Goal: Task Accomplishment & Management: Manage account settings

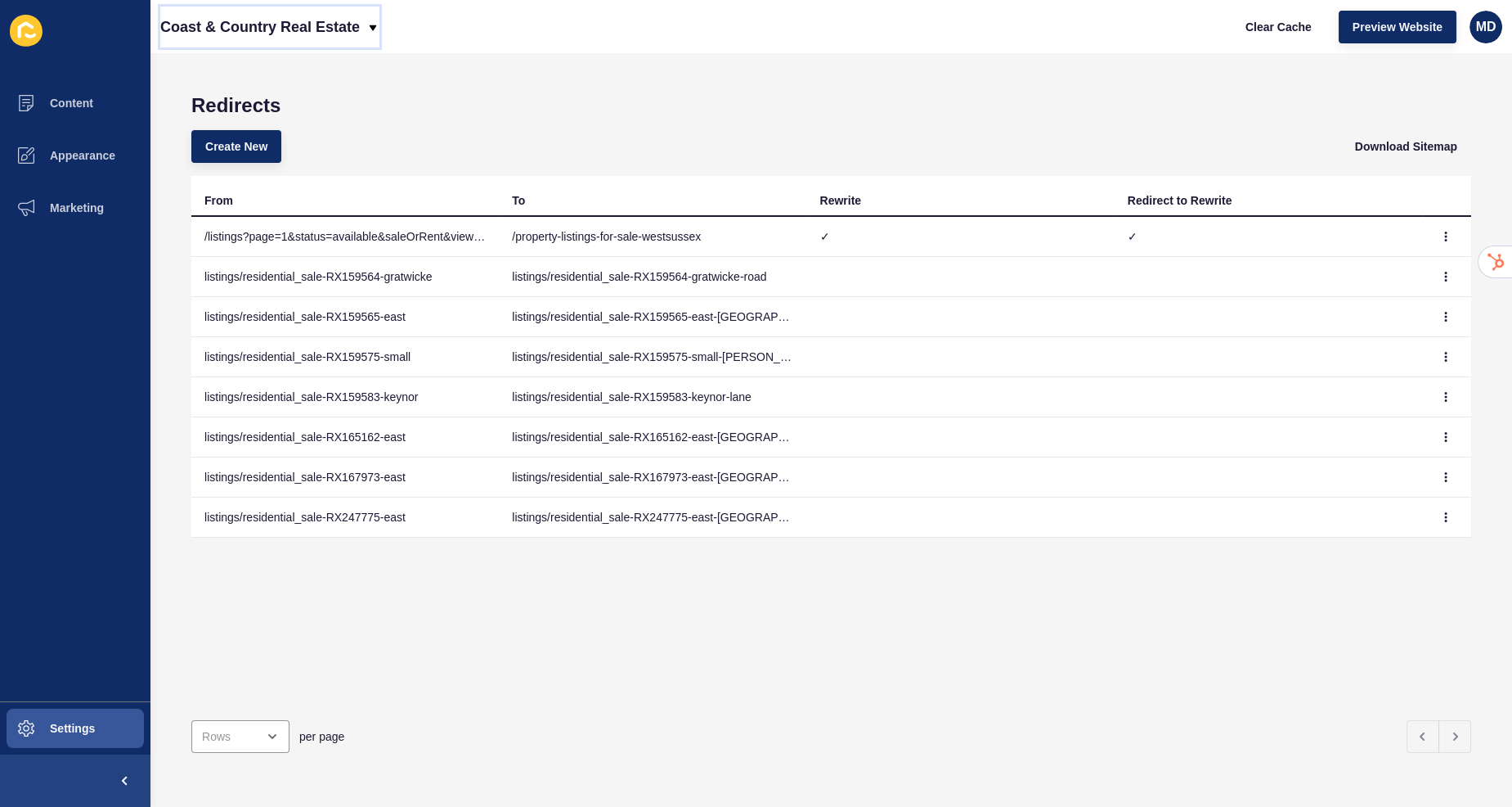
click at [223, 28] on p "Coast & Country Real Estate" at bounding box center [259, 27] width 199 height 41
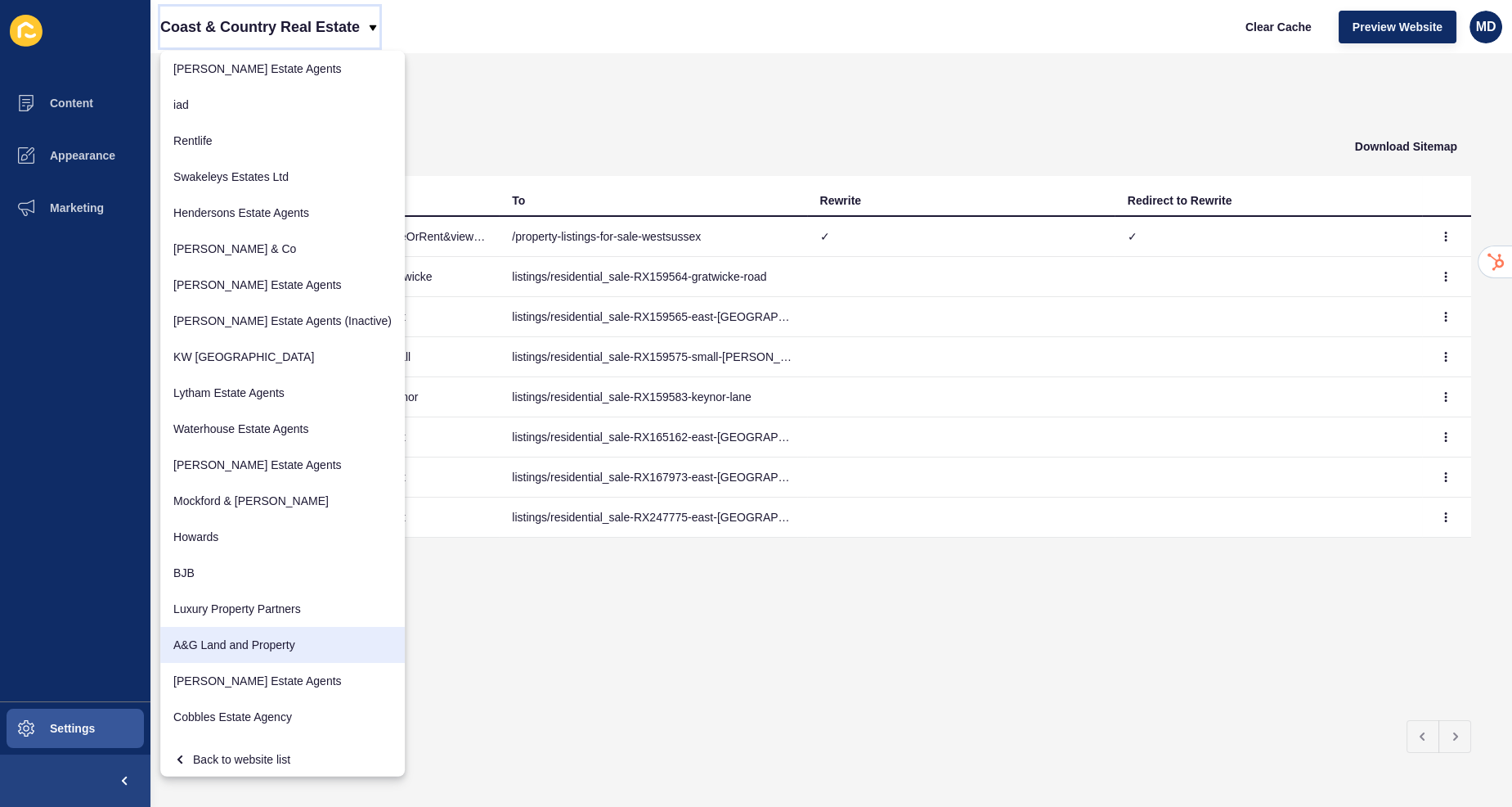
scroll to position [6, 0]
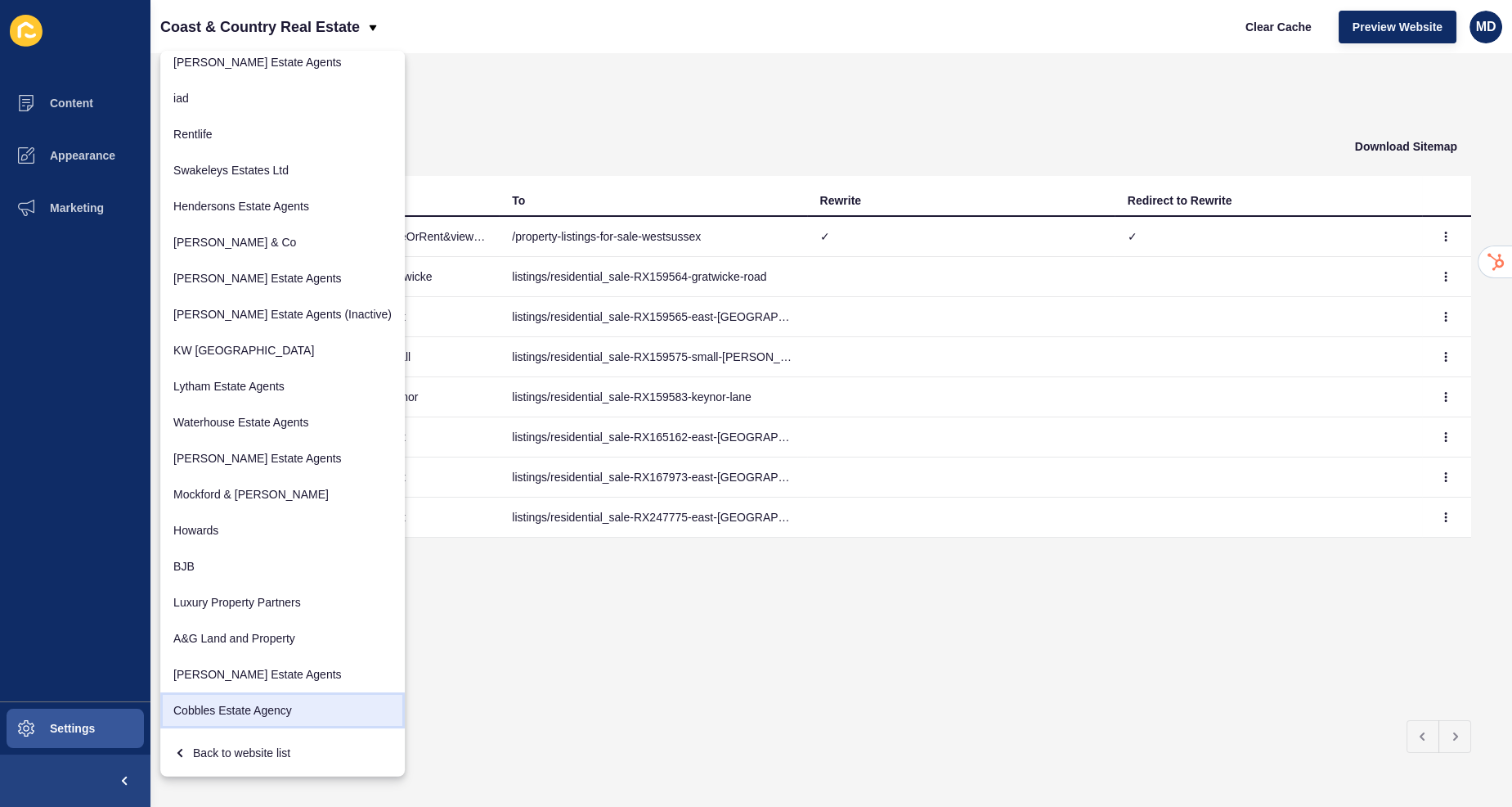
click at [225, 715] on link "Cobbles Estate Agency" at bounding box center [282, 710] width 244 height 36
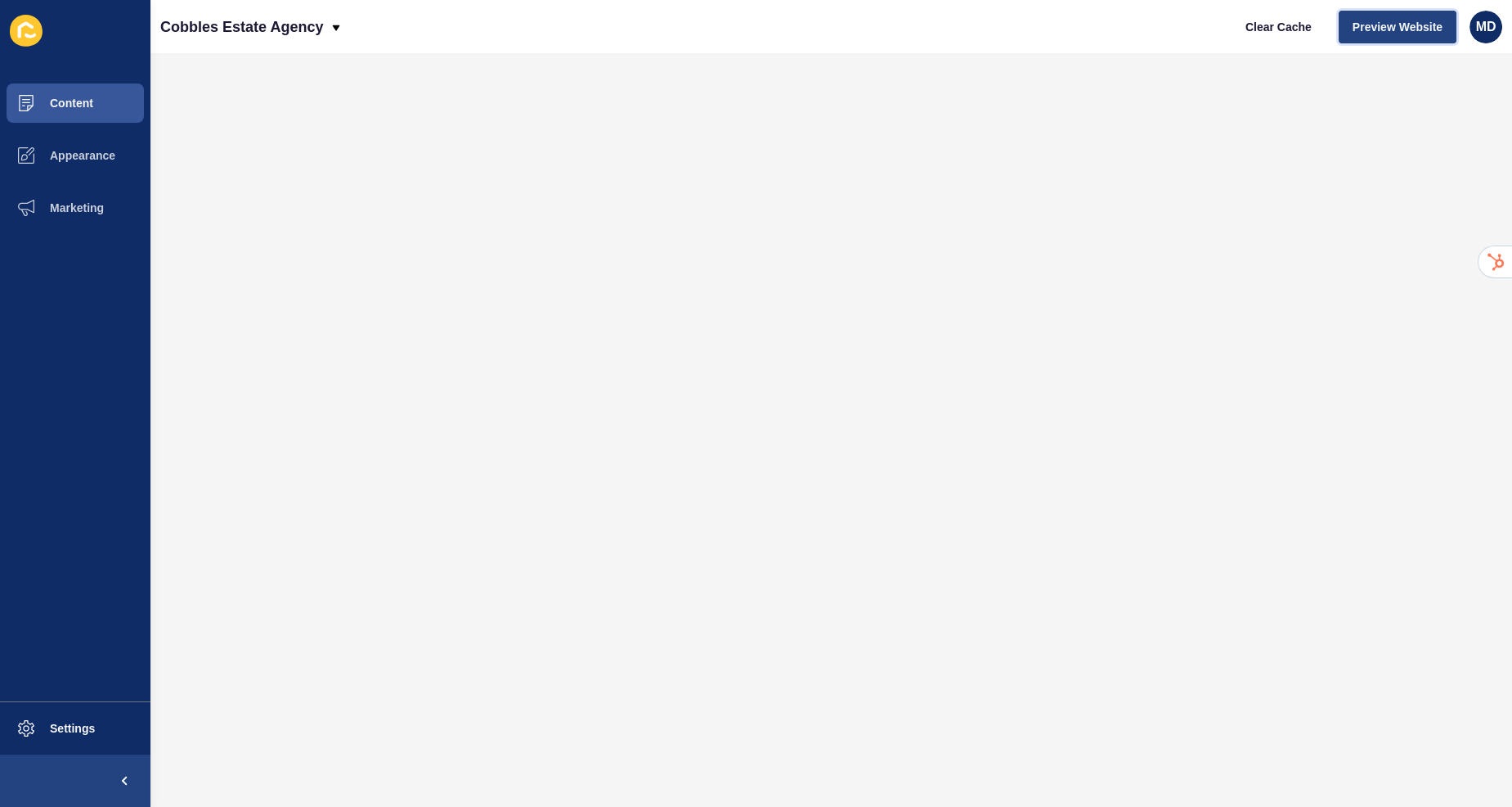
click at [1382, 24] on span "Preview Website" at bounding box center [1397, 27] width 90 height 17
click at [93, 143] on button "Appearance" at bounding box center [75, 155] width 151 height 52
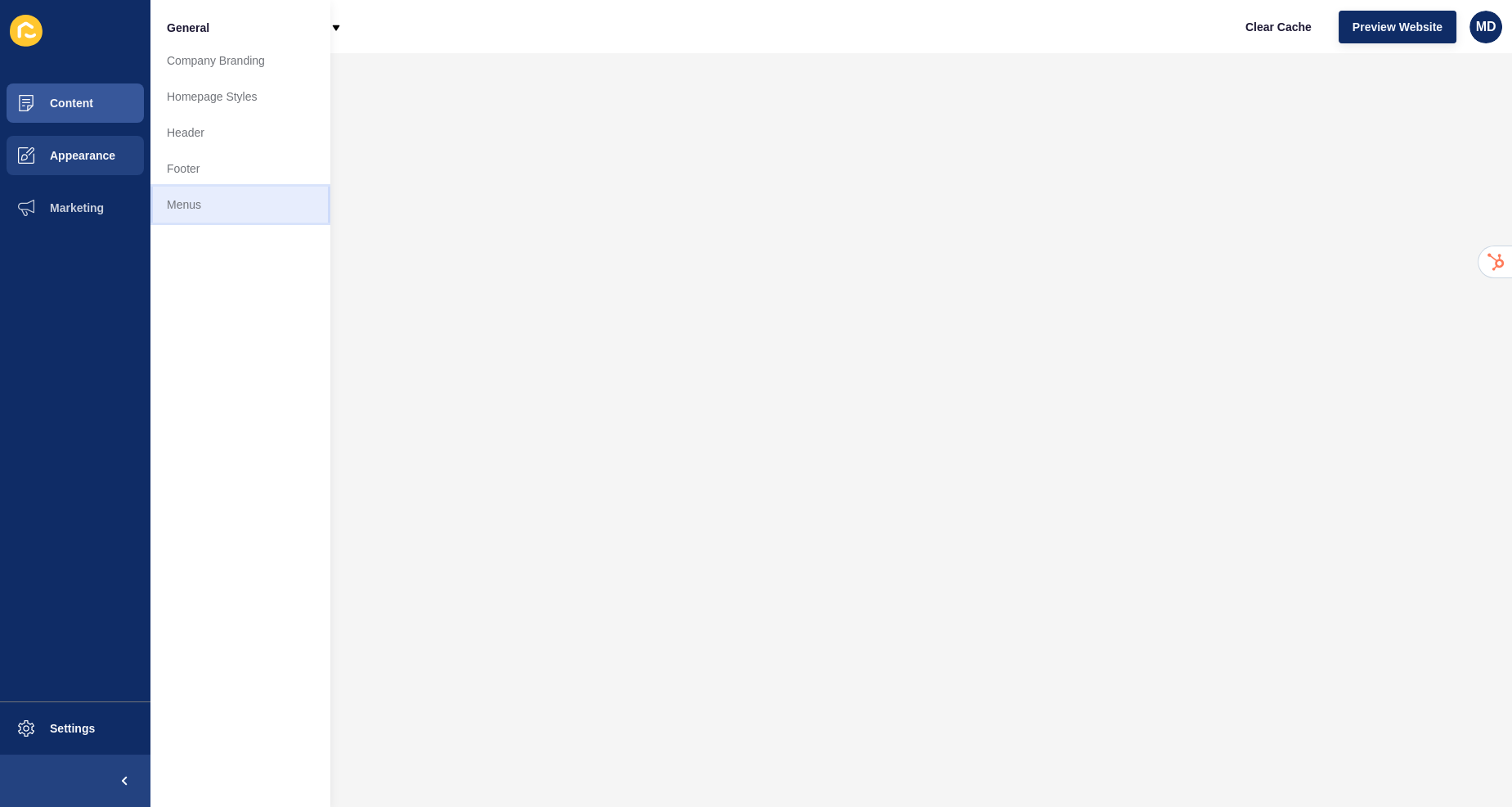
click at [242, 201] on link "Menus" at bounding box center [241, 204] width 180 height 36
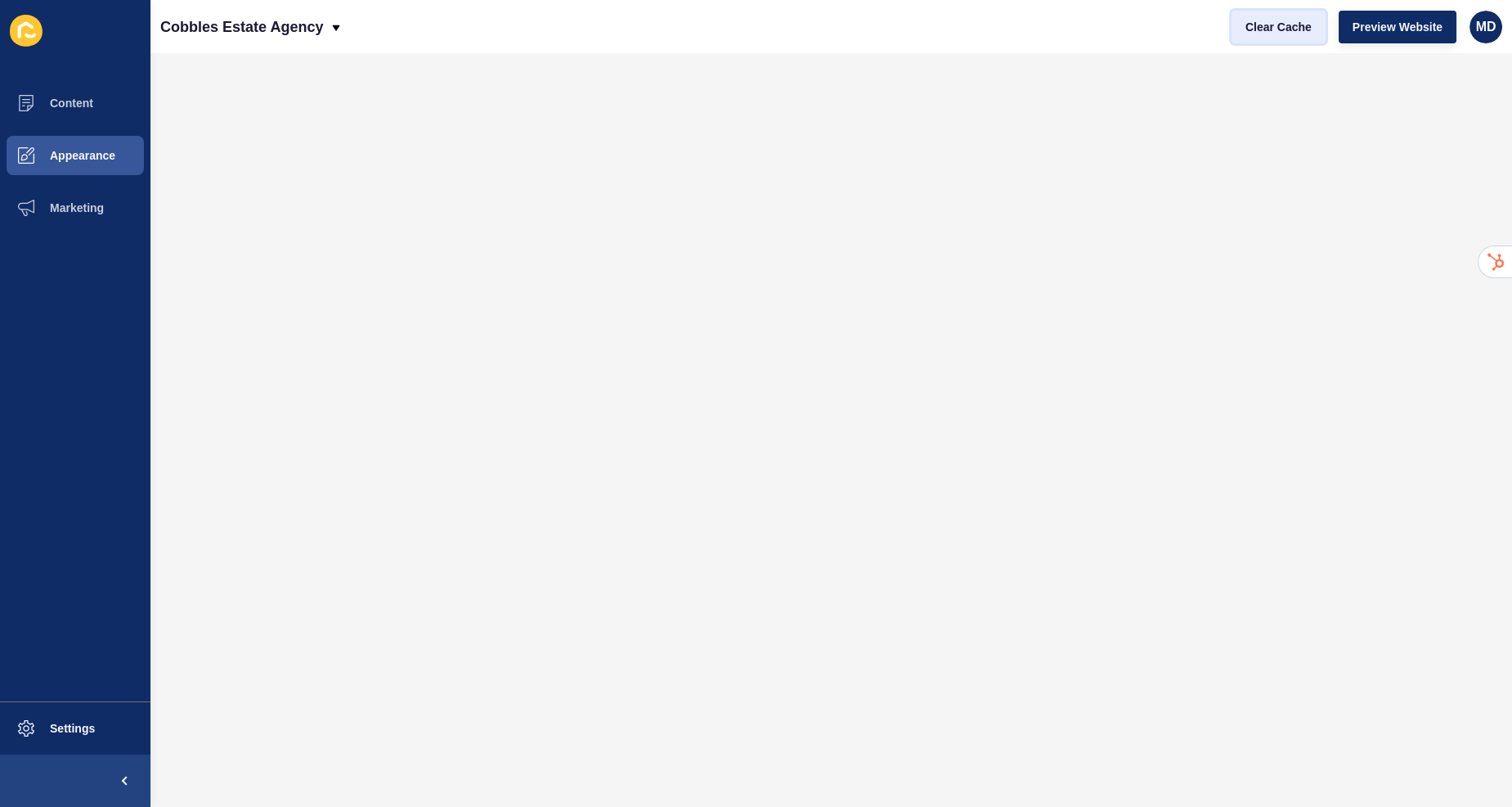
click at [1268, 33] on span "Clear Cache" at bounding box center [1279, 27] width 66 height 17
click at [1389, 35] on button "Preview Website" at bounding box center [1397, 28] width 118 height 33
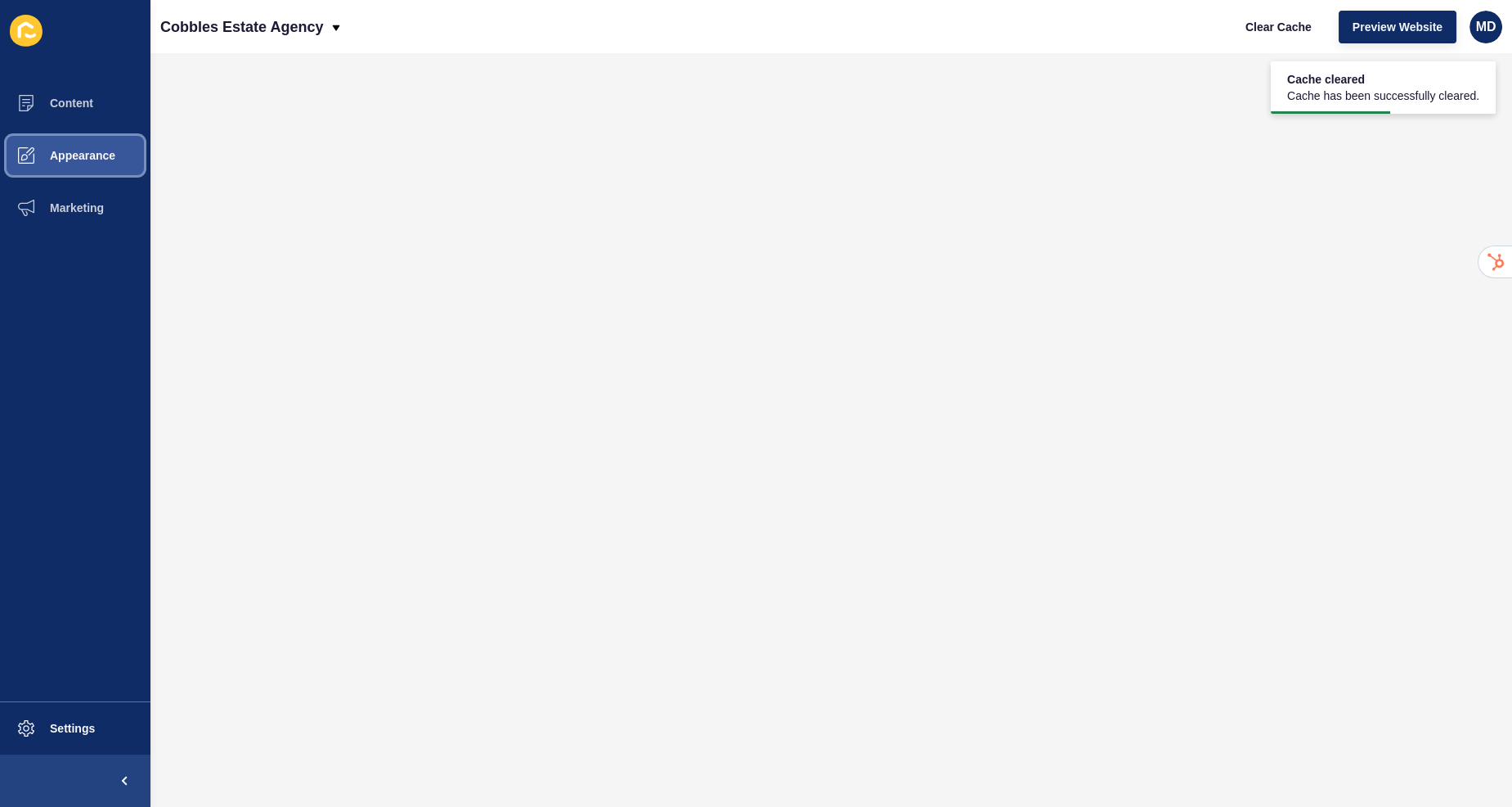
click at [104, 160] on span "Appearance" at bounding box center [56, 155] width 118 height 13
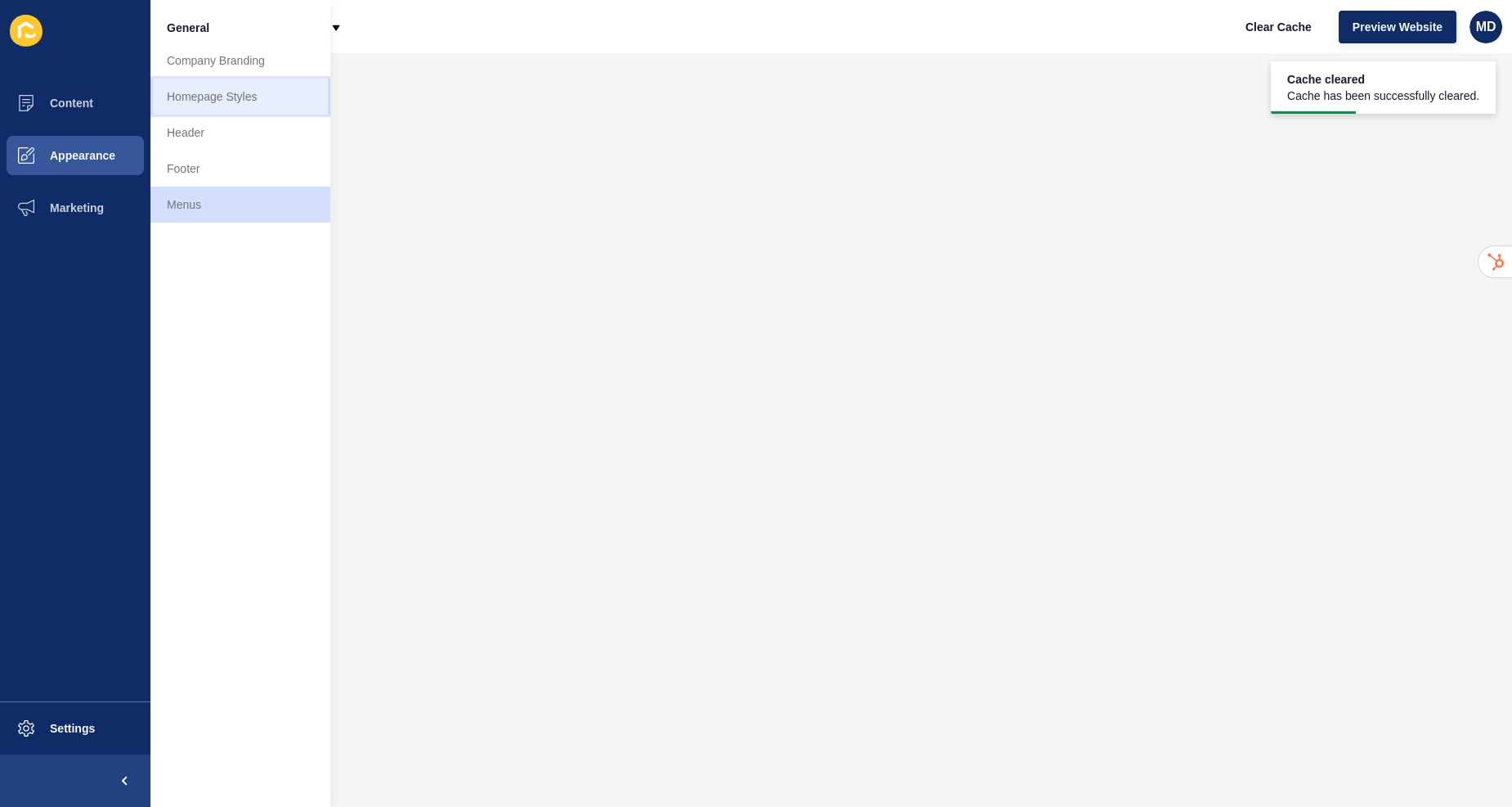
click at [207, 97] on link "Homepage Styles" at bounding box center [241, 96] width 180 height 36
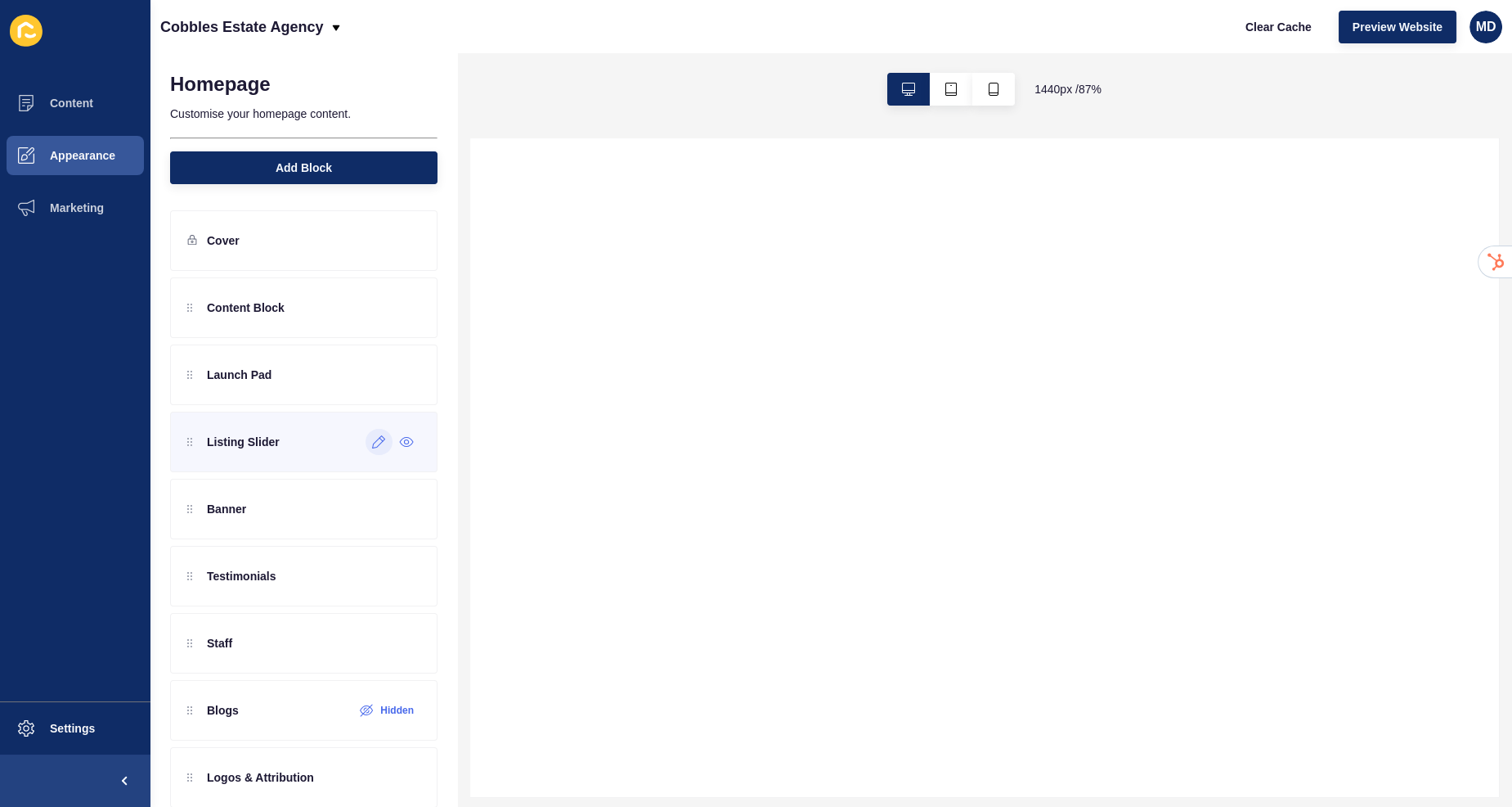
click at [380, 442] on icon at bounding box center [378, 442] width 14 height 13
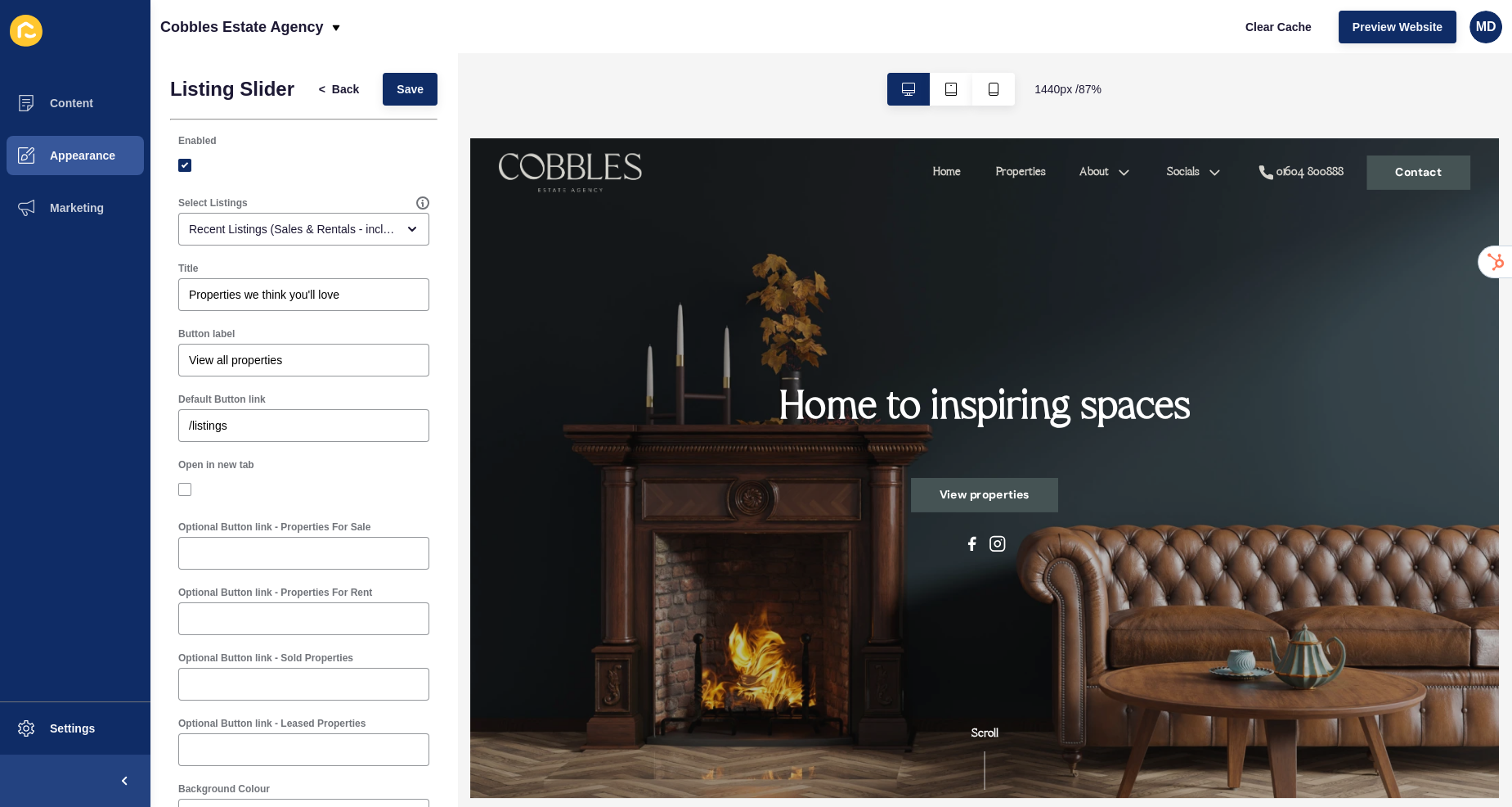
scroll to position [37, 0]
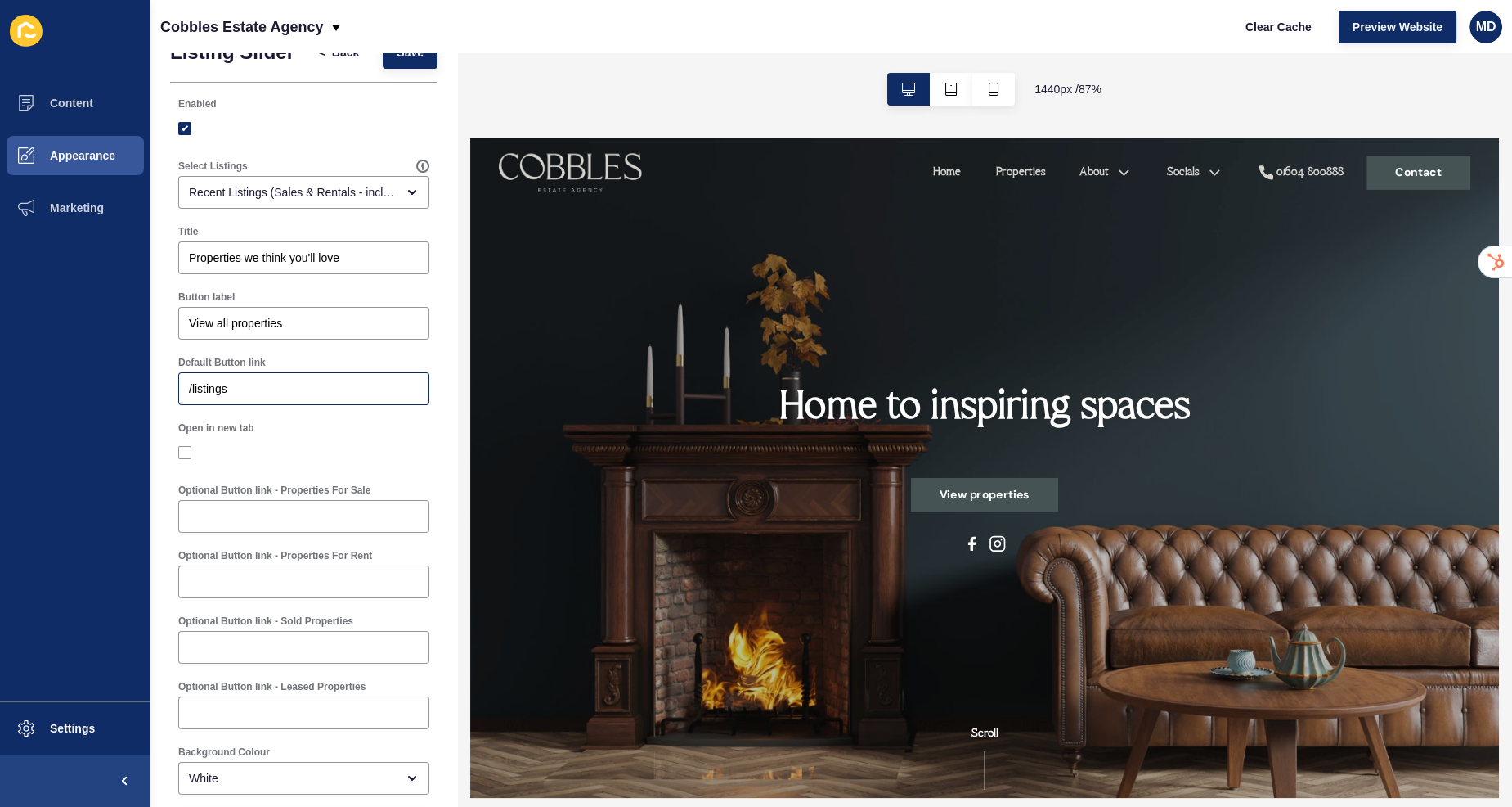
click at [276, 400] on div "/listings" at bounding box center [303, 389] width 251 height 33
paste input "[URL][DOMAIN_NAME]"
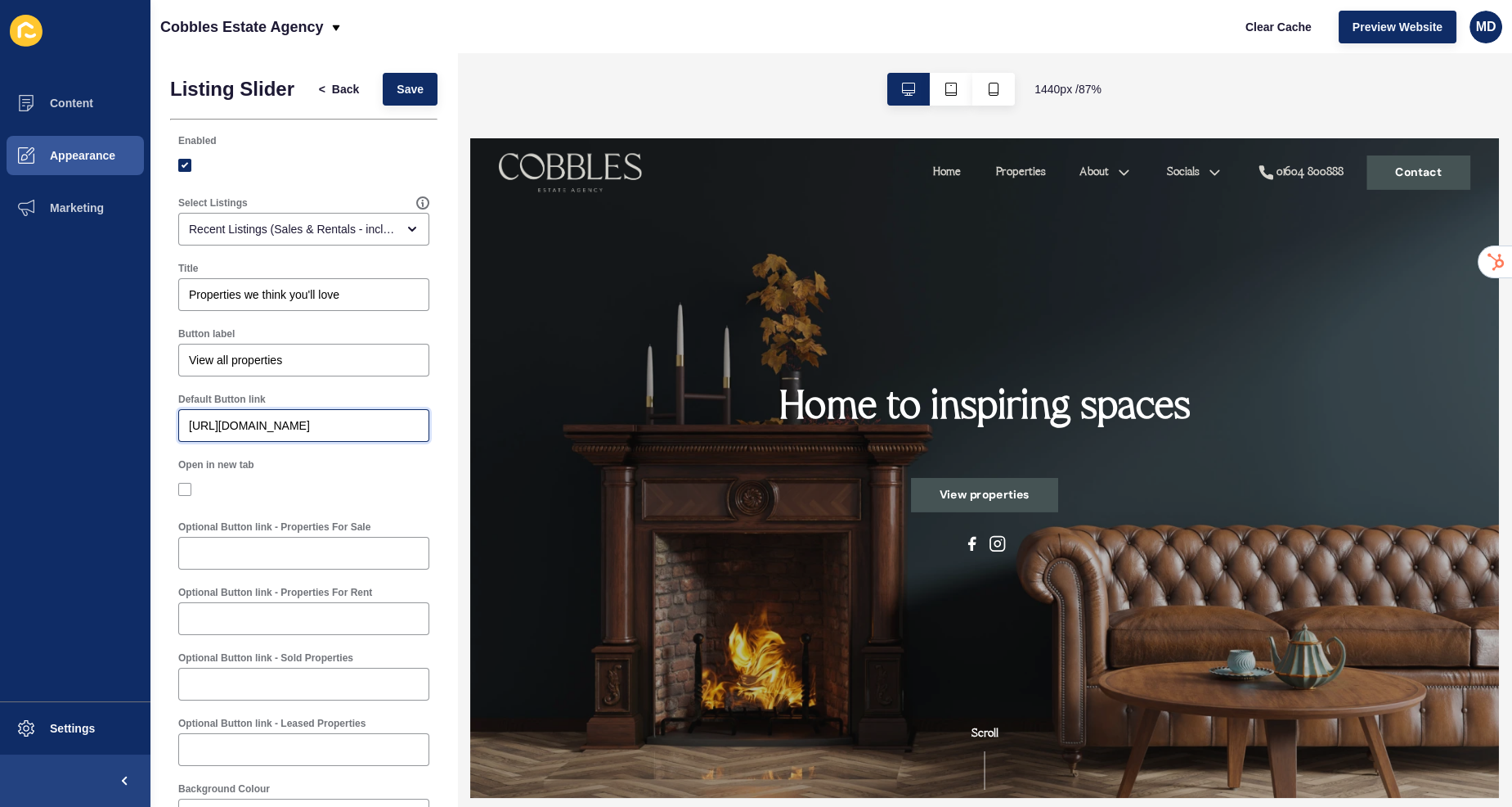
type input "[URL][DOMAIN_NAME]"
click at [437, 63] on div "Listing Slider < Back Save Enabled Select Listings Recent Listings (Sales & Ren…" at bounding box center [304, 481] width 307 height 855
click at [417, 74] on button "Save" at bounding box center [411, 89] width 55 height 33
